Goal: Transaction & Acquisition: Purchase product/service

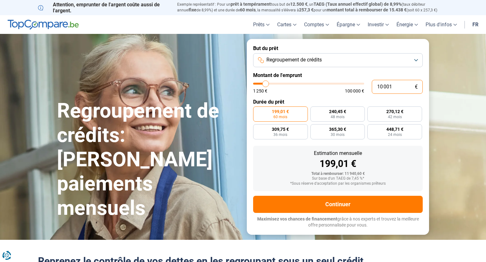
drag, startPoint x: 404, startPoint y: 85, endPoint x: 370, endPoint y: 90, distance: 34.5
click at [372, 90] on input "10 001" at bounding box center [397, 87] width 51 height 14
type input "2"
type input "1250"
type input "22"
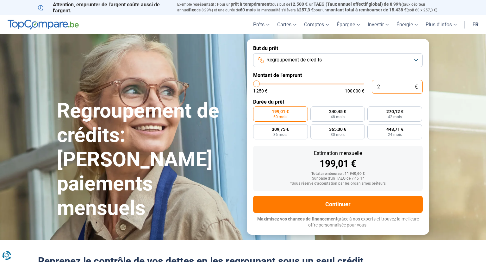
type input "1250"
type input "1 250"
type input "1250"
radio input "true"
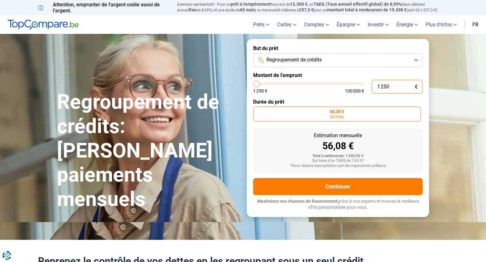
type input "12 500"
type input "12500"
type input "125 000"
type input "100000"
type input "100 000"
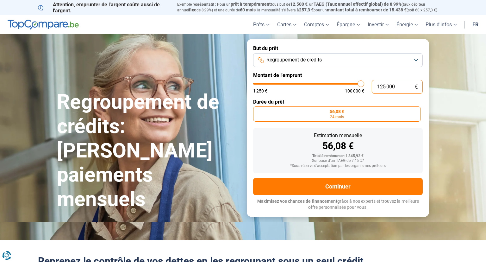
type input "100000"
radio input "false"
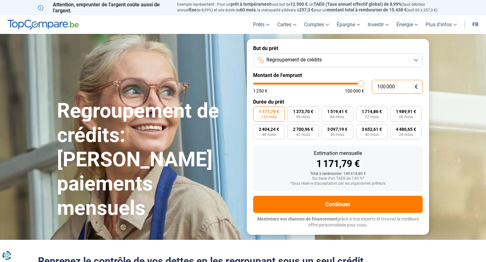
drag, startPoint x: 402, startPoint y: 87, endPoint x: 351, endPoint y: 85, distance: 50.6
click at [372, 85] on input "100 000" at bounding box center [397, 87] width 51 height 14
type input "2"
type input "1250"
type input "22"
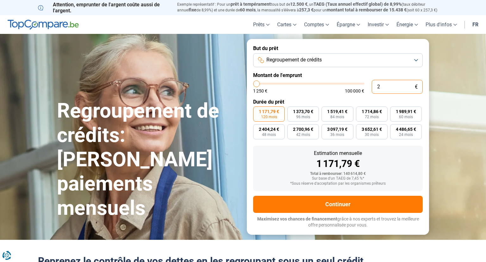
type input "1250"
type input "220"
type input "1250"
type input "2 200"
type input "2250"
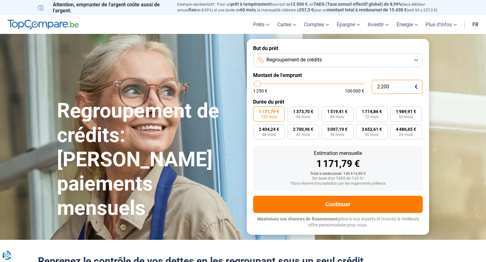
type input "22 000"
type input "22000"
type input "22 000"
click at [403, 118] on span "60 mois" at bounding box center [406, 117] width 14 height 4
click at [394, 110] on input "437,78 € 60 mois" at bounding box center [392, 108] width 4 height 4
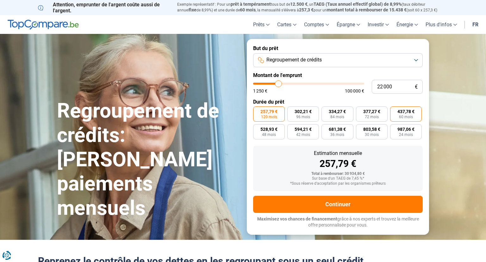
radio input "true"
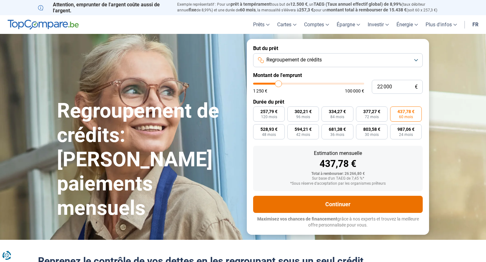
click at [338, 203] on button "Continuer" at bounding box center [337, 203] width 169 height 17
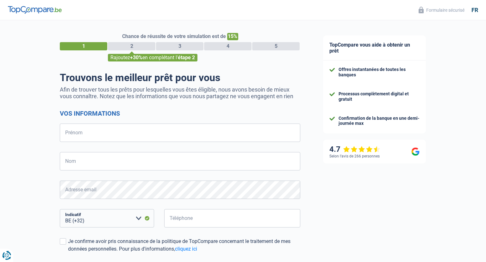
select select "32"
